Goal: Task Accomplishment & Management: Complete application form

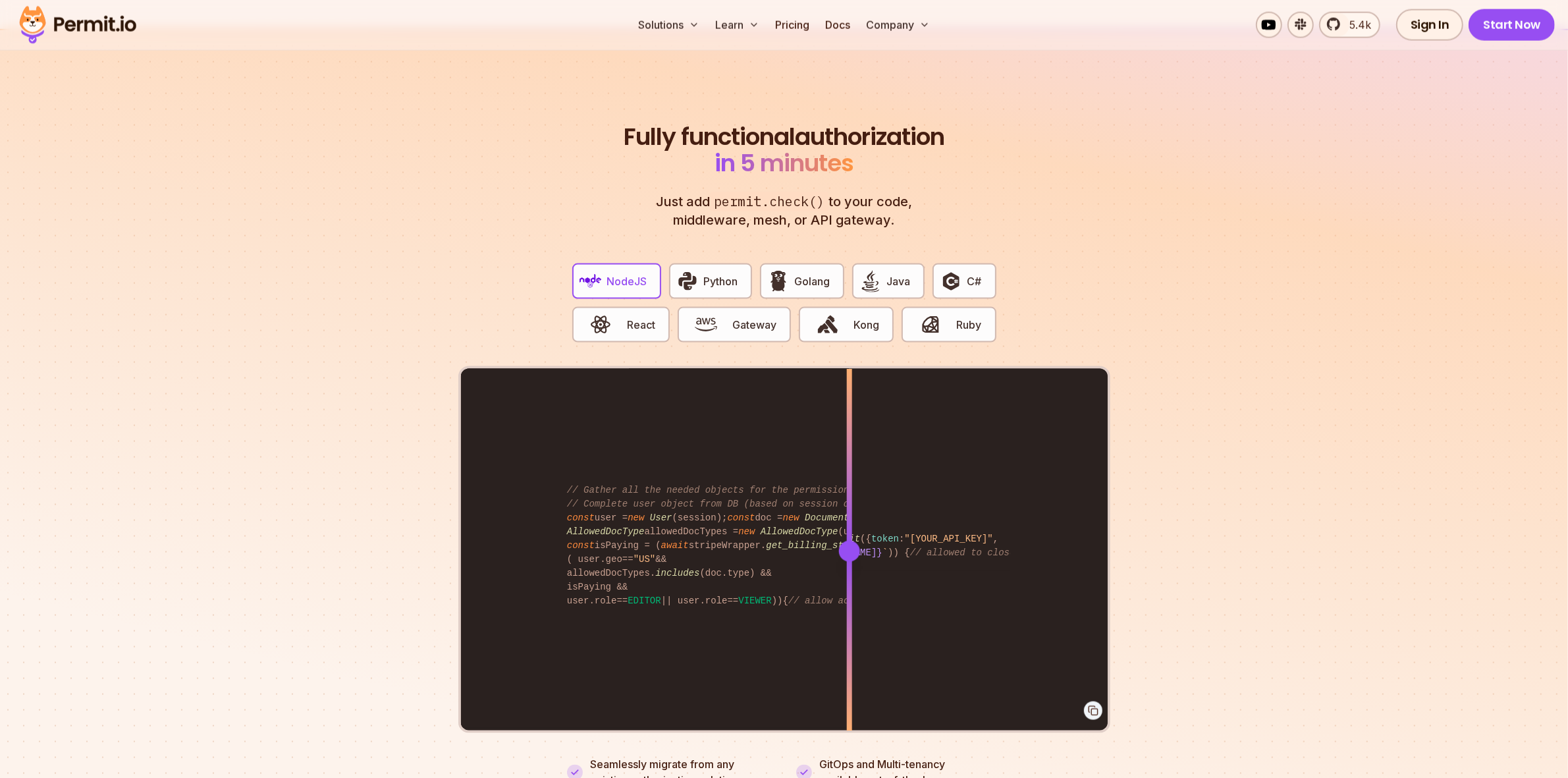
scroll to position [2469, 0]
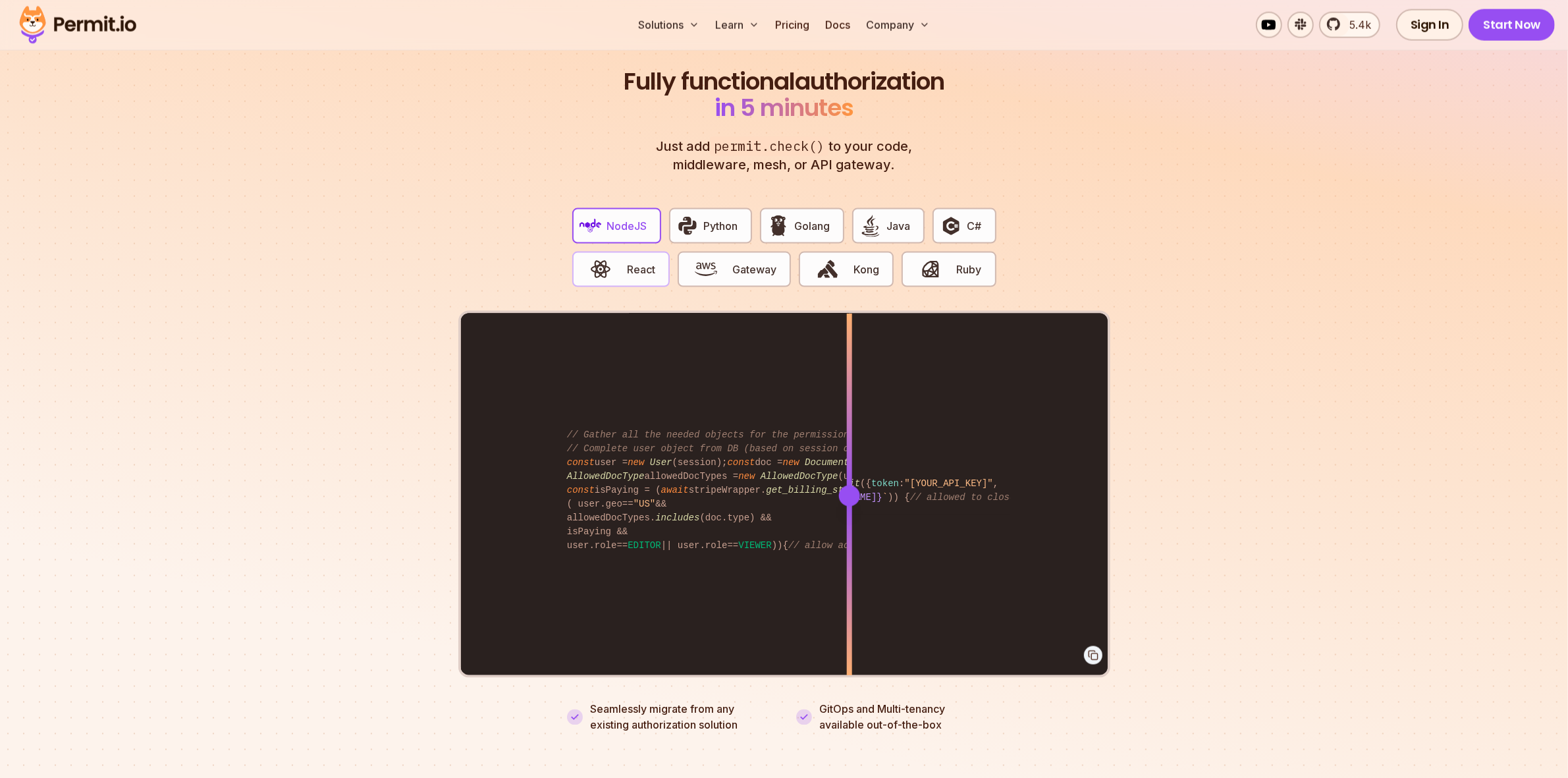
click at [633, 261] on span "React" at bounding box center [641, 269] width 29 height 16
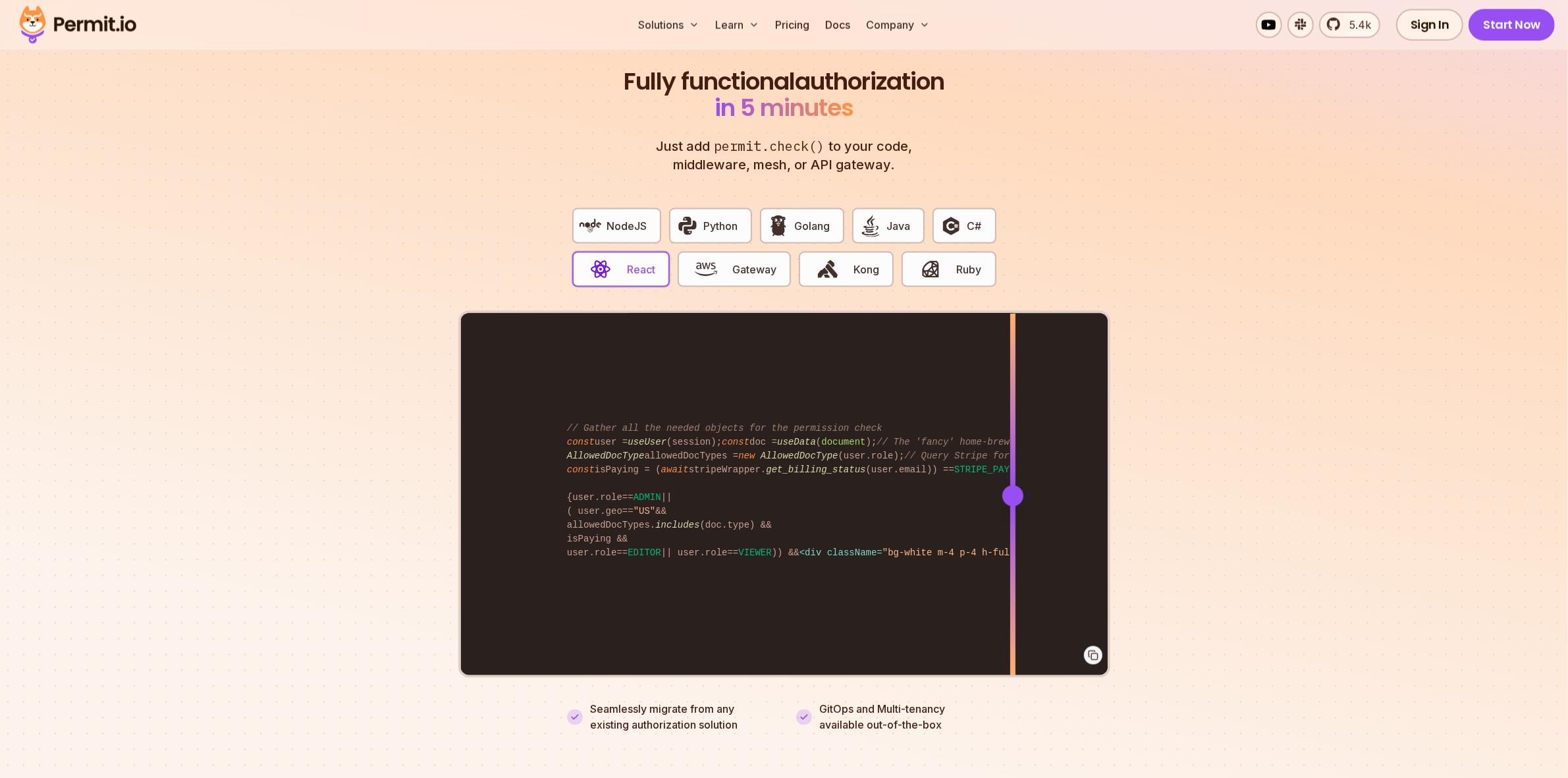
drag, startPoint x: 560, startPoint y: 393, endPoint x: 1060, endPoint y: 426, distance: 501.1
click at [1059, 429] on div "await permit. loadLocalStateBulk ([ { action : "view" , resource : "Products" }…" at bounding box center [784, 495] width 647 height 363
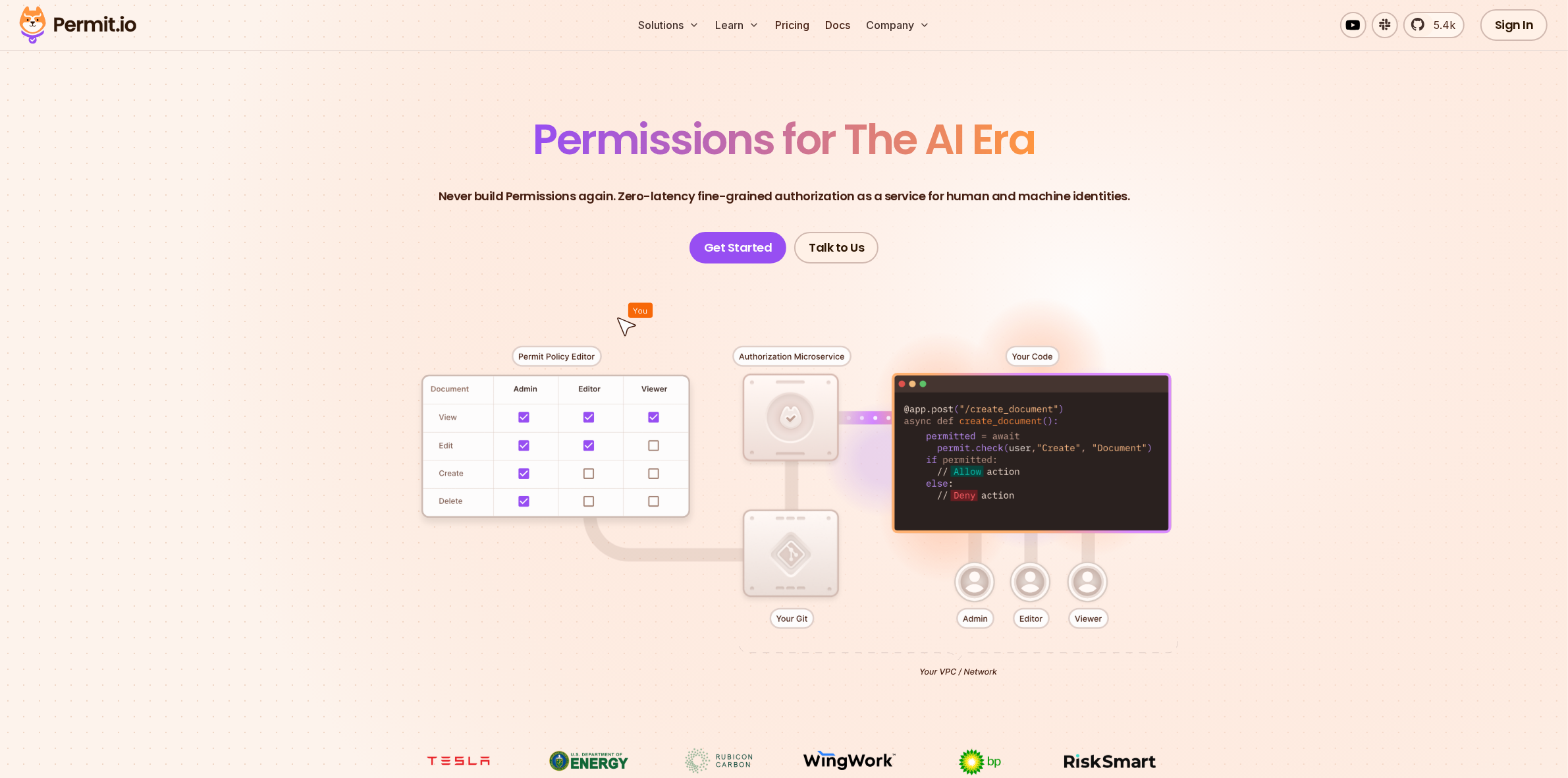
scroll to position [0, 0]
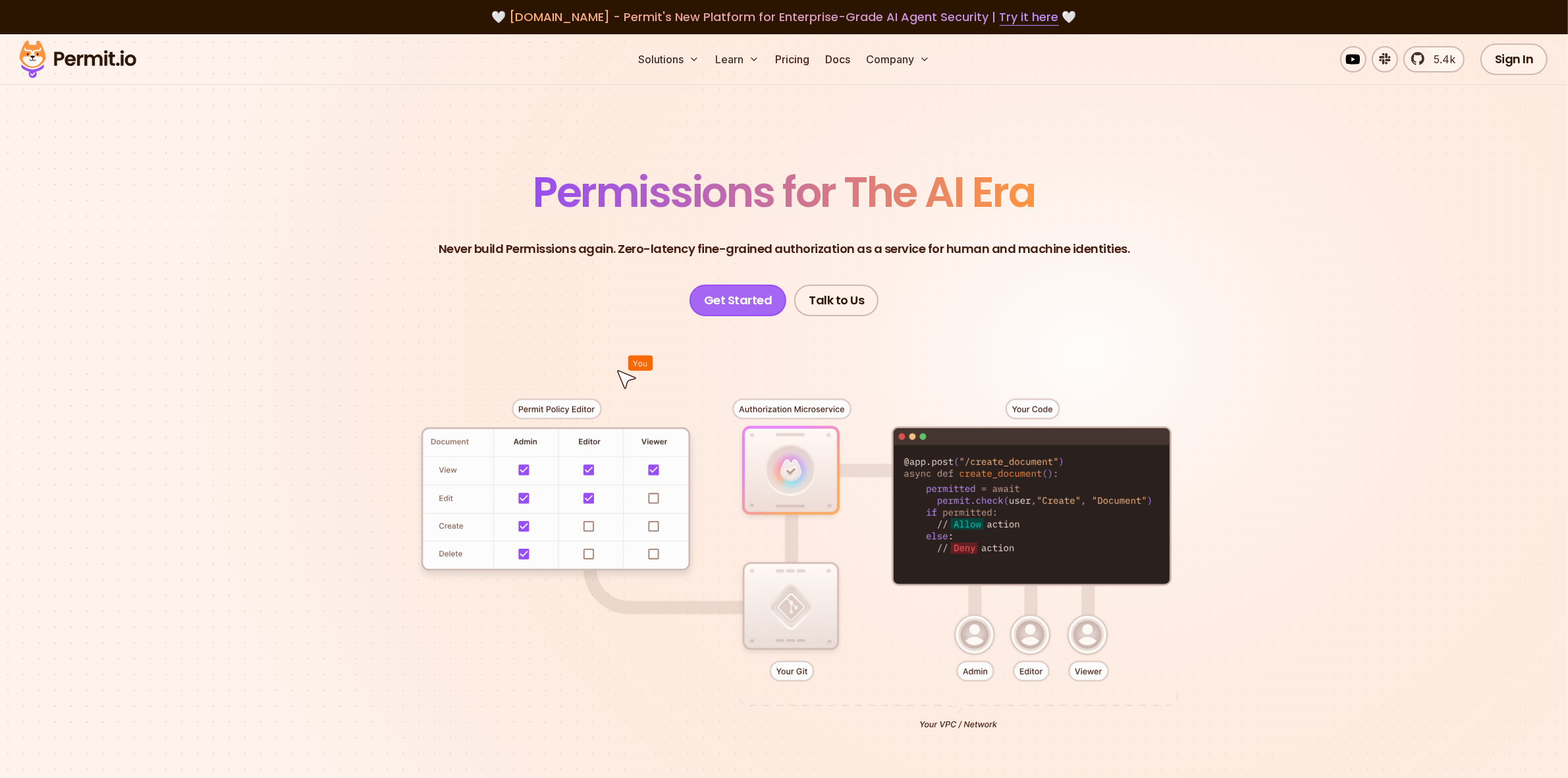
click at [746, 297] on link "Get Started" at bounding box center [738, 300] width 97 height 31
